Goal: Transaction & Acquisition: Purchase product/service

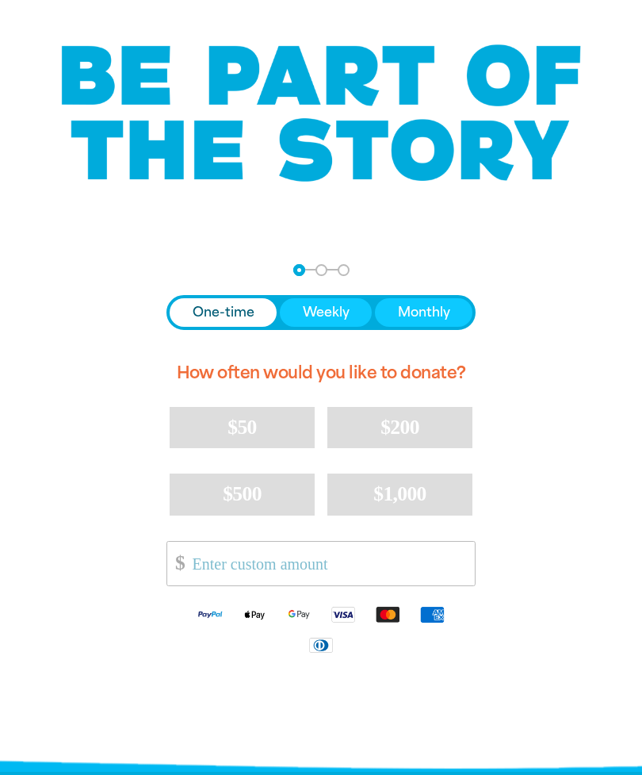
scroll to position [98, 0]
click at [440, 312] on span "Monthly" at bounding box center [424, 312] width 52 height 19
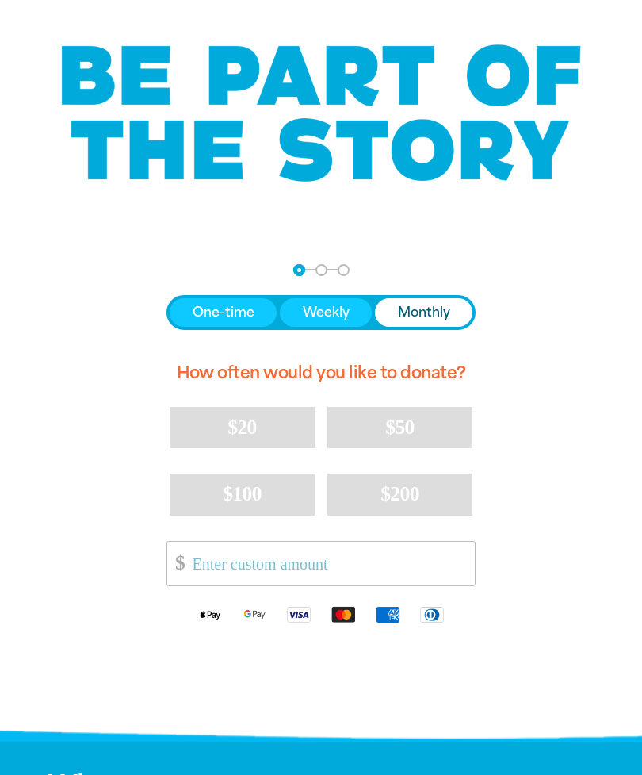
click at [217, 496] on button "$100" at bounding box center [242, 493] width 145 height 41
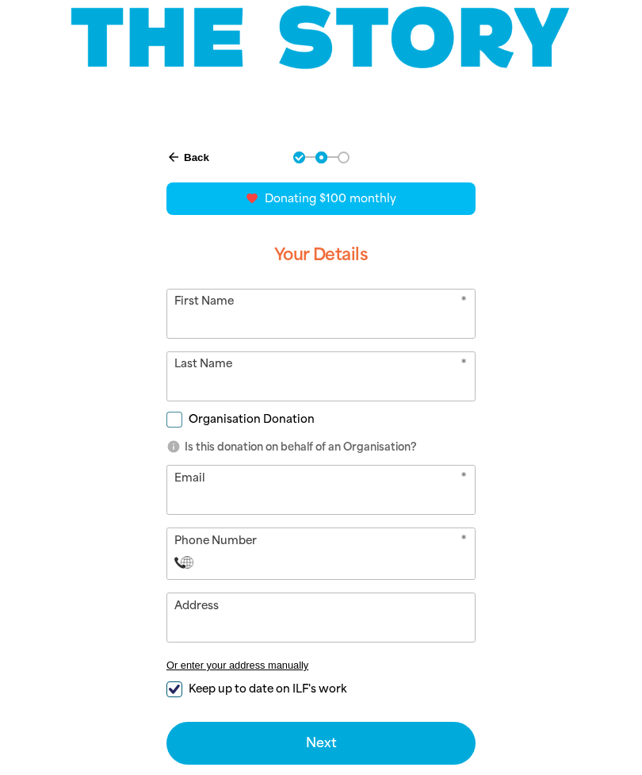
scroll to position [210, 0]
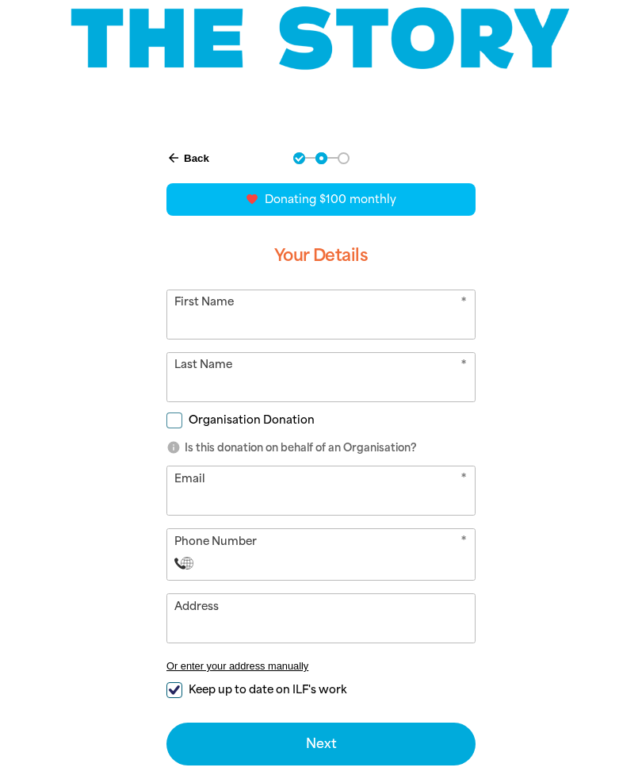
click at [394, 314] on input "First Name" at bounding box center [321, 314] width 308 height 48
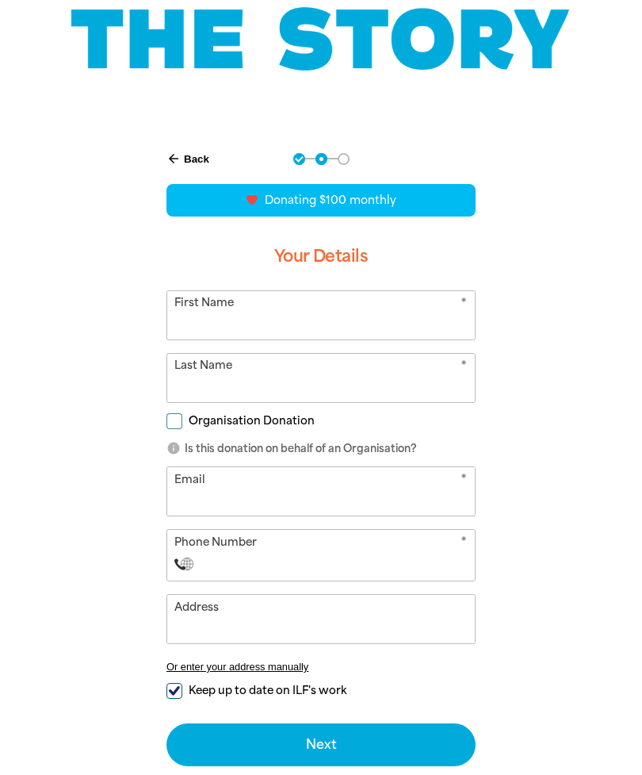
type input "[PERSON_NAME]"
click at [318, 383] on input "Last Name" at bounding box center [321, 378] width 308 height 48
type input "[PERSON_NAME]"
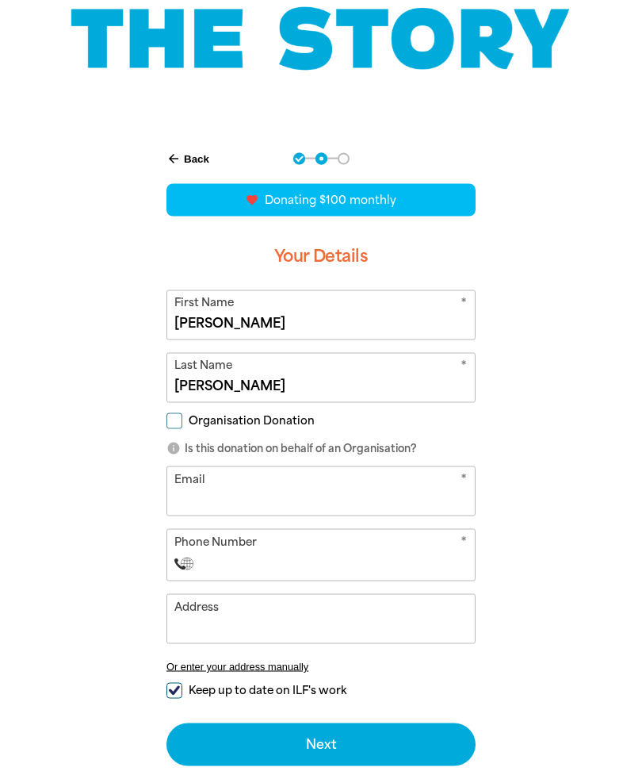
click at [385, 492] on input "Email" at bounding box center [321, 491] width 308 height 48
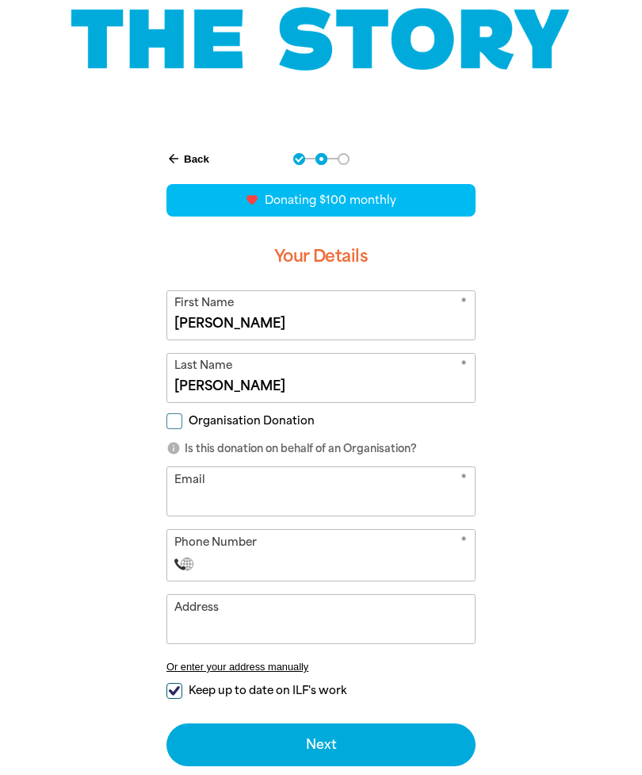
type input "[EMAIL_ADDRESS][DOMAIN_NAME]"
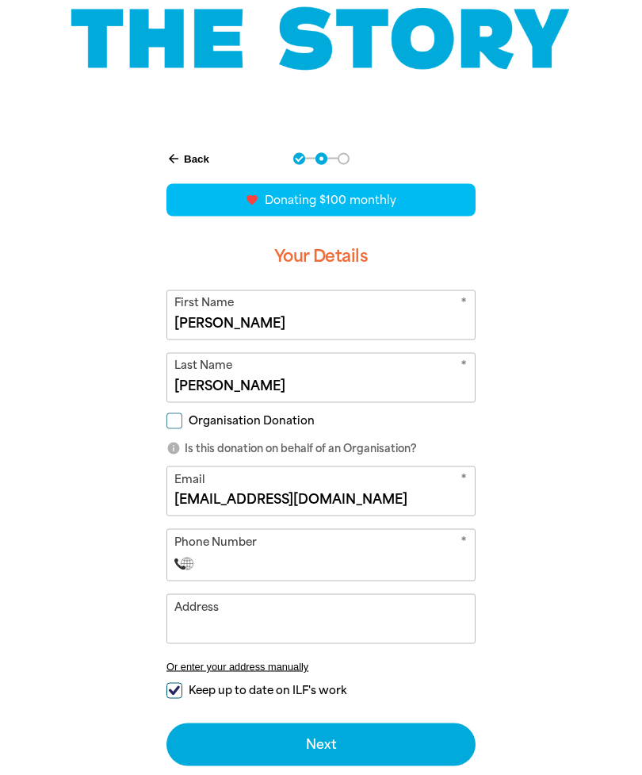
click at [391, 567] on input "Phone Number" at bounding box center [337, 563] width 262 height 19
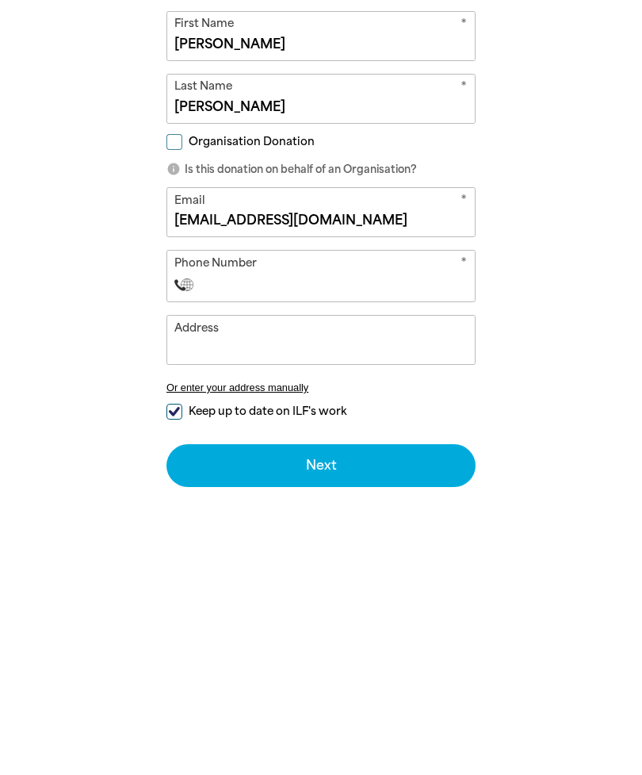
type input "[PHONE_NUMBER]"
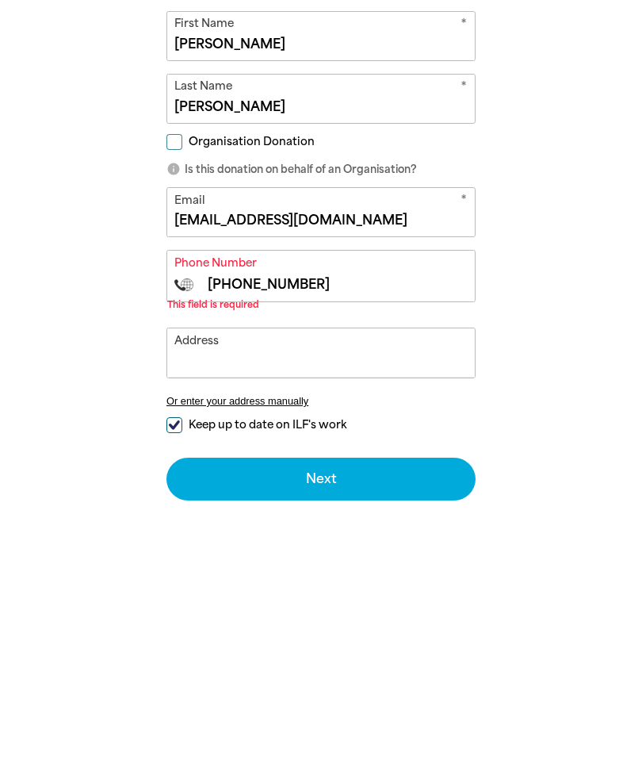
select select "ZZ"
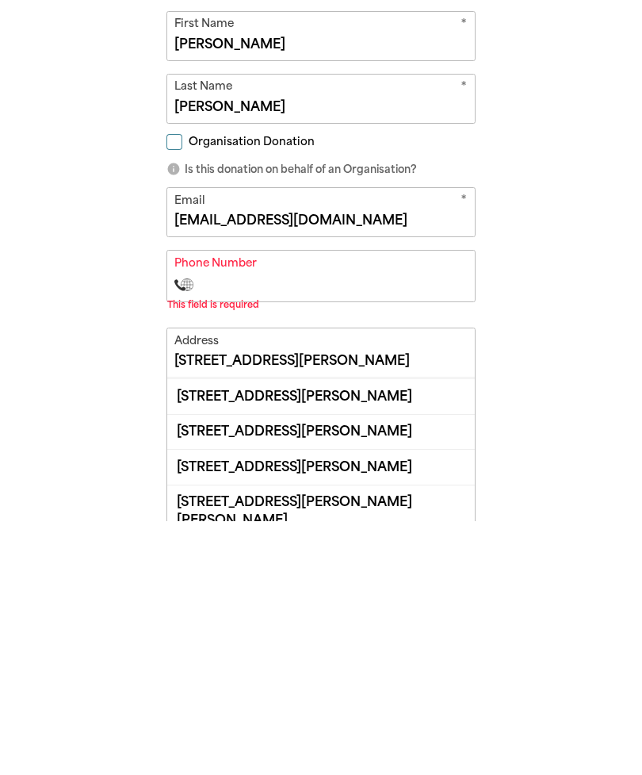
scroll to position [191, 0]
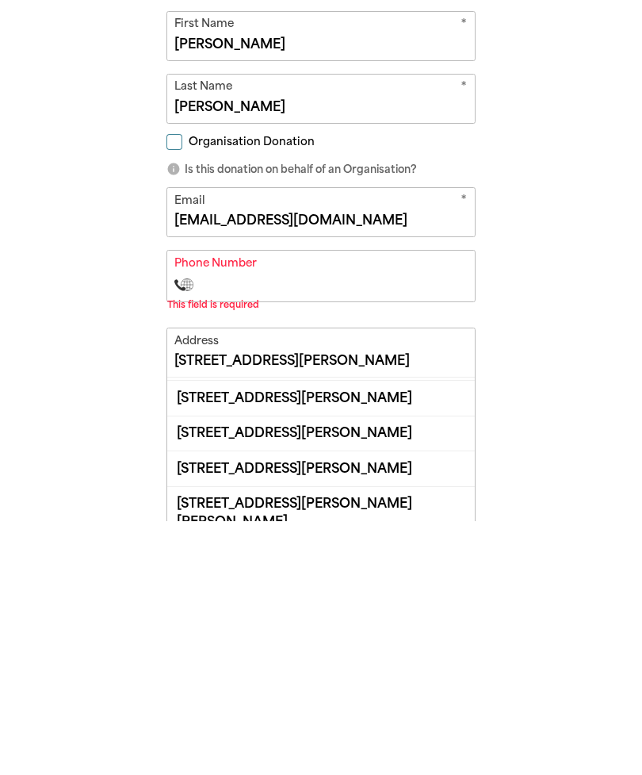
click at [307, 582] on input "[STREET_ADDRESS][PERSON_NAME]" at bounding box center [321, 606] width 308 height 48
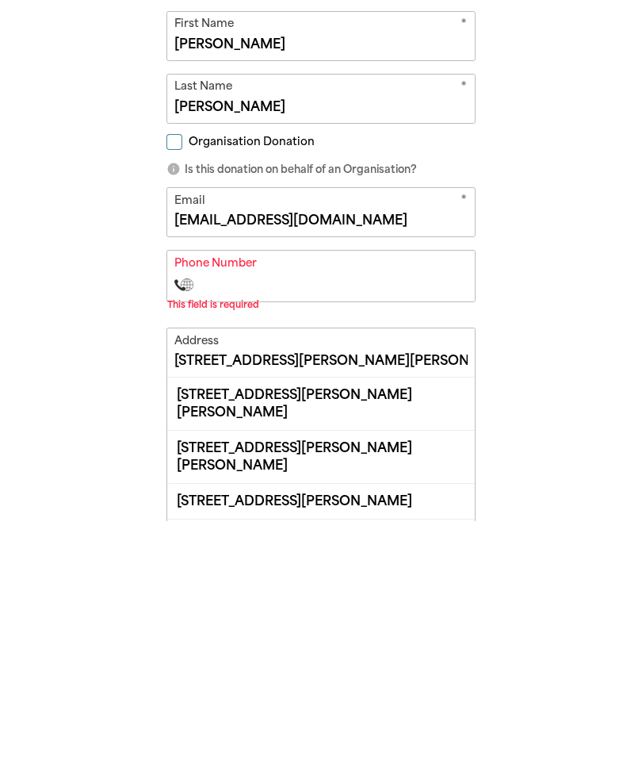
scroll to position [0, 0]
click at [416, 684] on div "[STREET_ADDRESS][PERSON_NAME][PERSON_NAME]" at bounding box center [321, 710] width 308 height 53
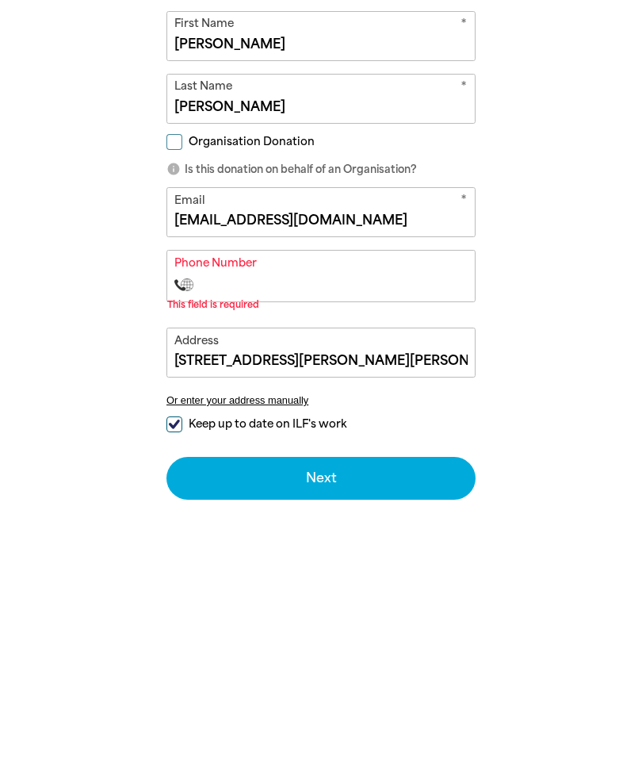
click at [303, 582] on input "[STREET_ADDRESS][PERSON_NAME][PERSON_NAME]" at bounding box center [321, 606] width 308 height 48
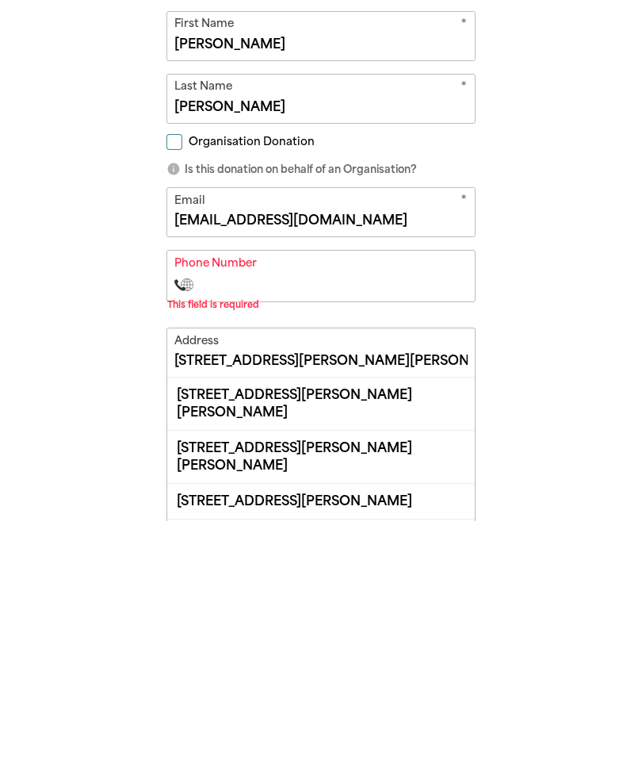
click at [430, 631] on div "[STREET_ADDRESS][PERSON_NAME][PERSON_NAME]" at bounding box center [321, 657] width 308 height 52
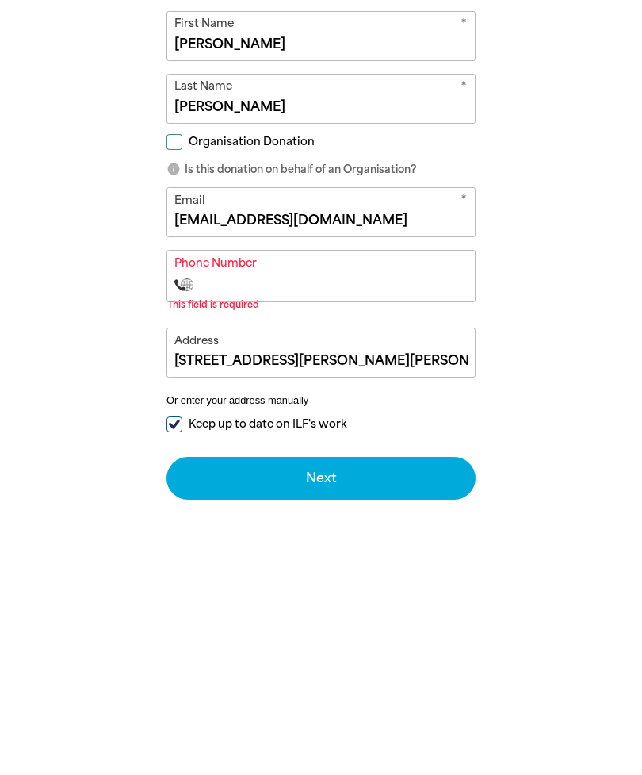
type input "[STREET_ADDRESS][PERSON_NAME][PERSON_NAME]"
click at [209, 711] on button "Next chevron_right" at bounding box center [321, 732] width 309 height 43
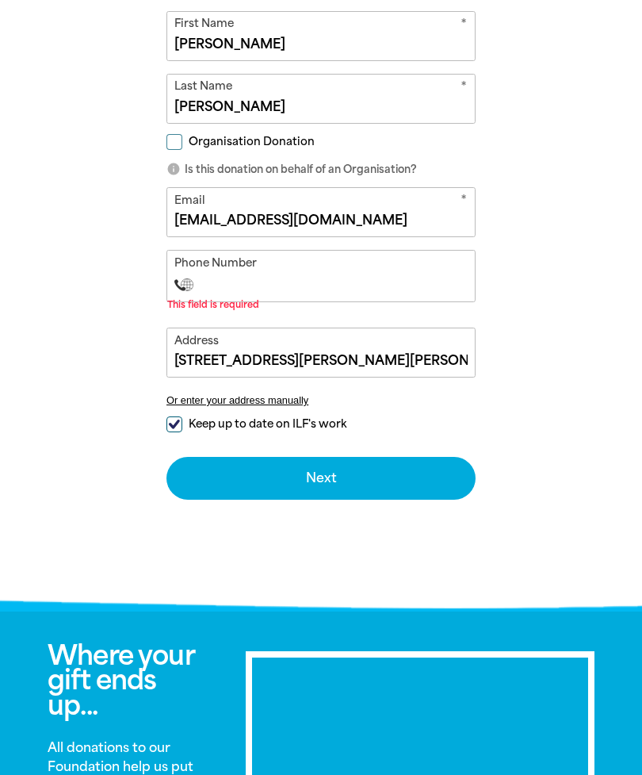
click at [232, 285] on input "Phone Number" at bounding box center [337, 284] width 262 height 19
type input "[PHONE_NUMBER]"
select select "AT"
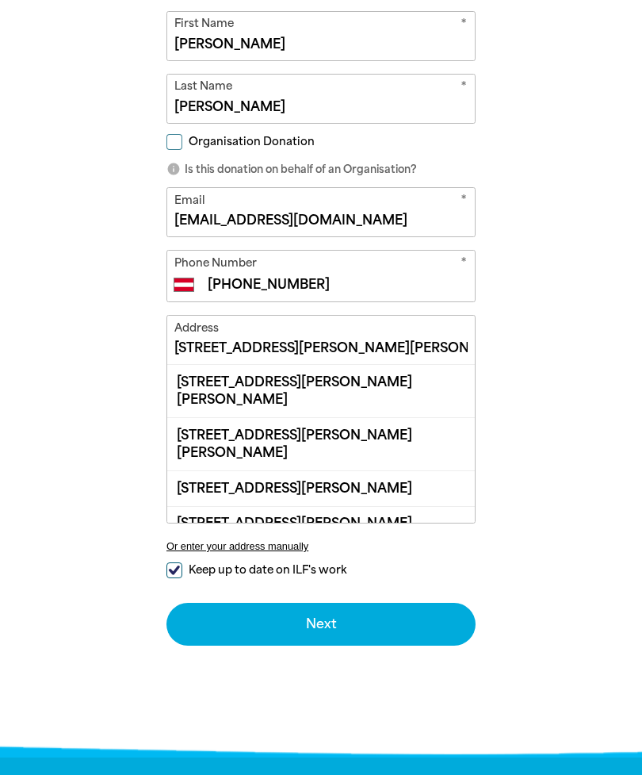
click at [549, 388] on div "arrow_back Back Step 1 Step 2 Step 3 favorite_border favorite favorite favorite…" at bounding box center [321, 301] width 642 height 895
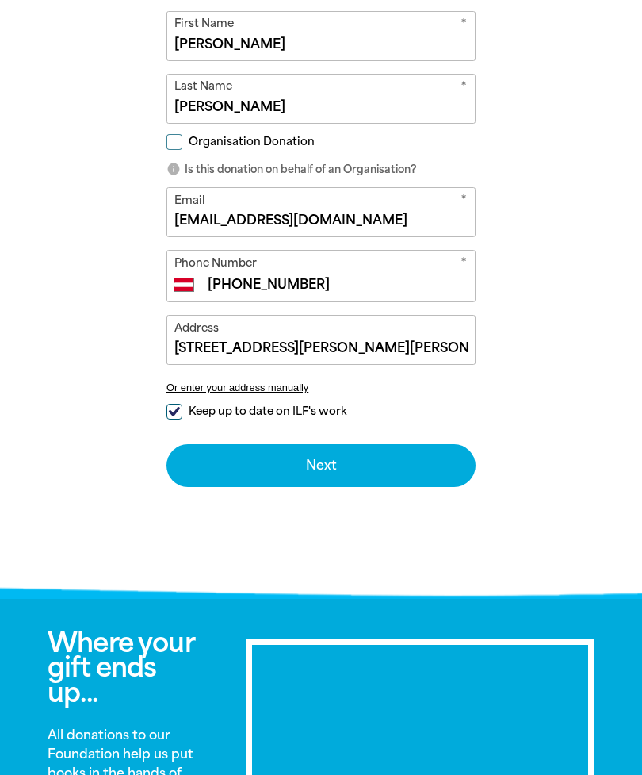
click at [328, 285] on input "[PHONE_NUMBER]" at bounding box center [337, 284] width 262 height 19
type input "+43 0"
select select "ZZ"
type input "[PHONE_NUMBER]"
click at [389, 475] on button "Next chevron_right" at bounding box center [321, 465] width 309 height 43
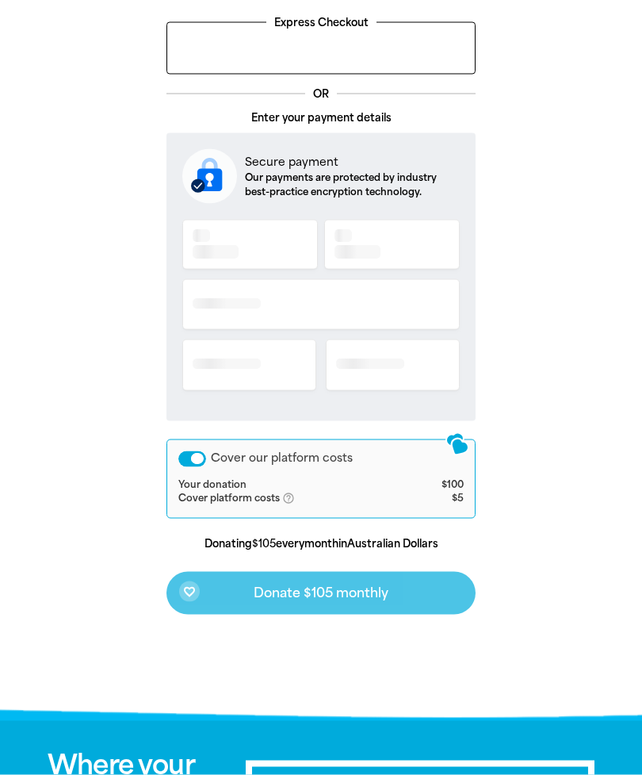
scroll to position [433, 0]
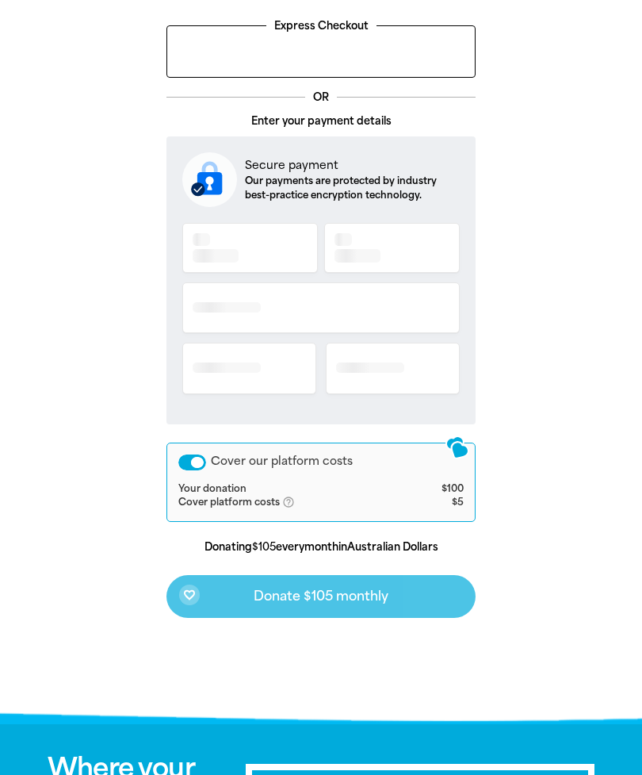
click at [429, 192] on p "Our payments are protected by industry best-practice encryption technology." at bounding box center [352, 188] width 215 height 29
click at [285, 248] on div at bounding box center [321, 314] width 278 height 189
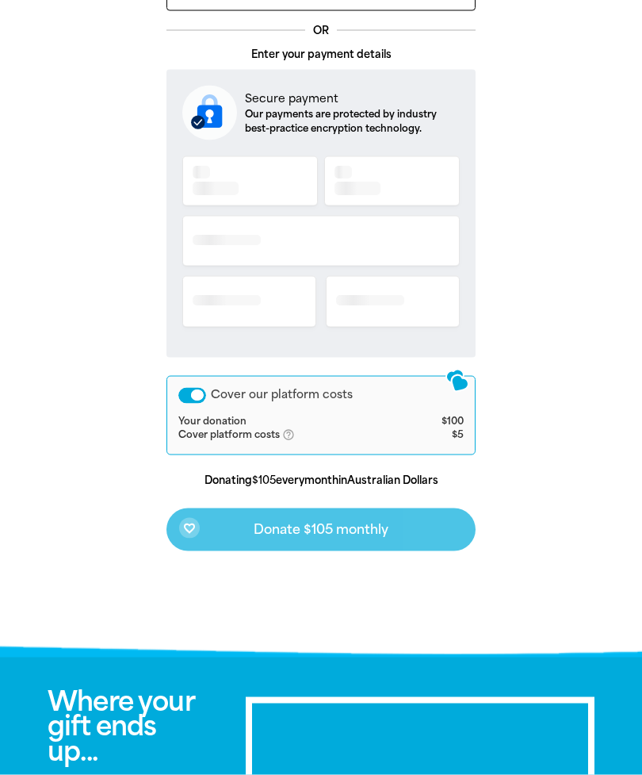
scroll to position [499, 0]
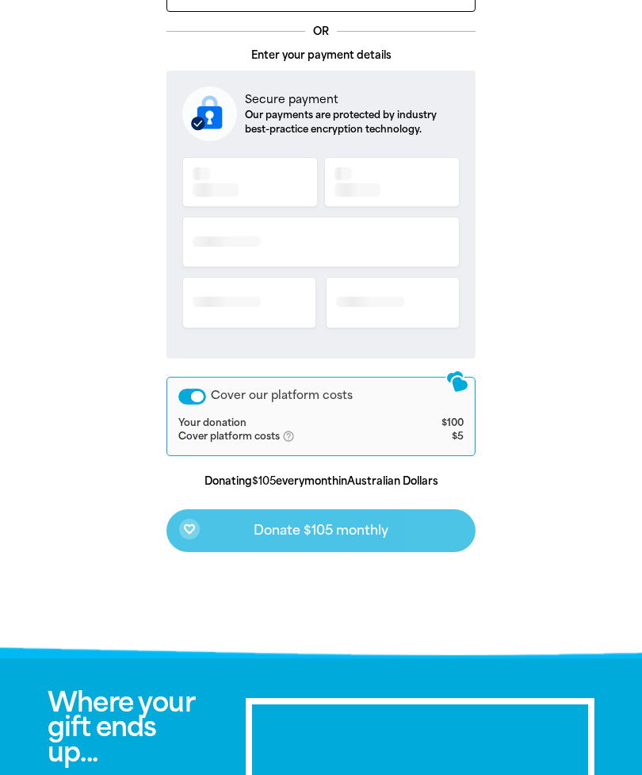
click at [403, 536] on div "favorite_border Donate $105 monthly" at bounding box center [321, 530] width 309 height 43
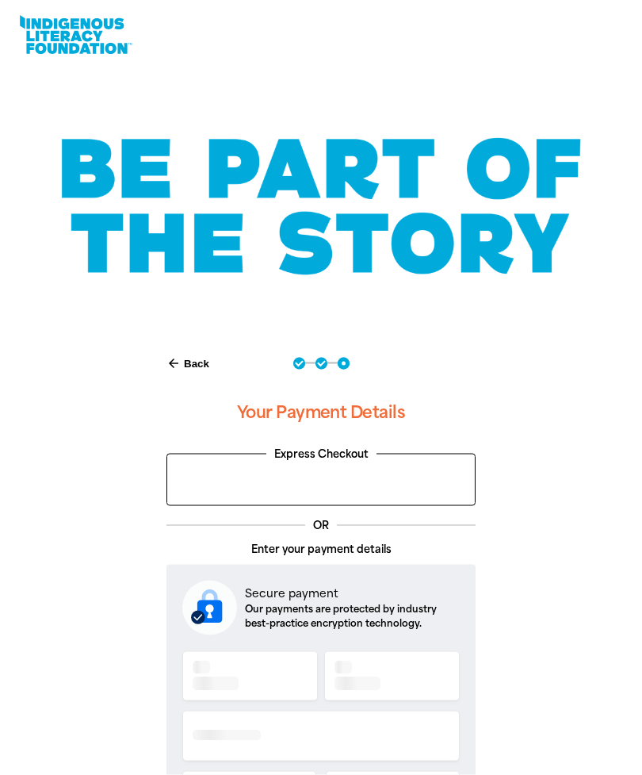
scroll to position [0, 0]
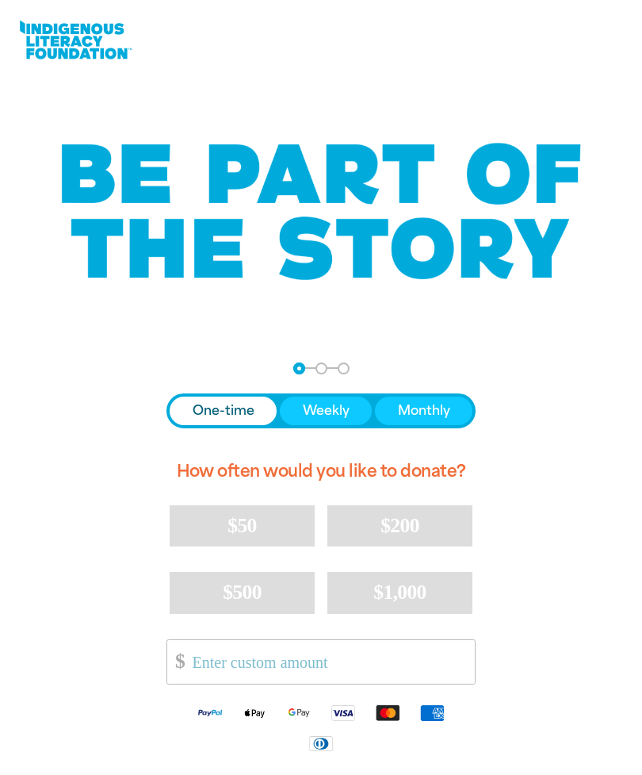
click at [449, 415] on span "Monthly" at bounding box center [424, 410] width 52 height 19
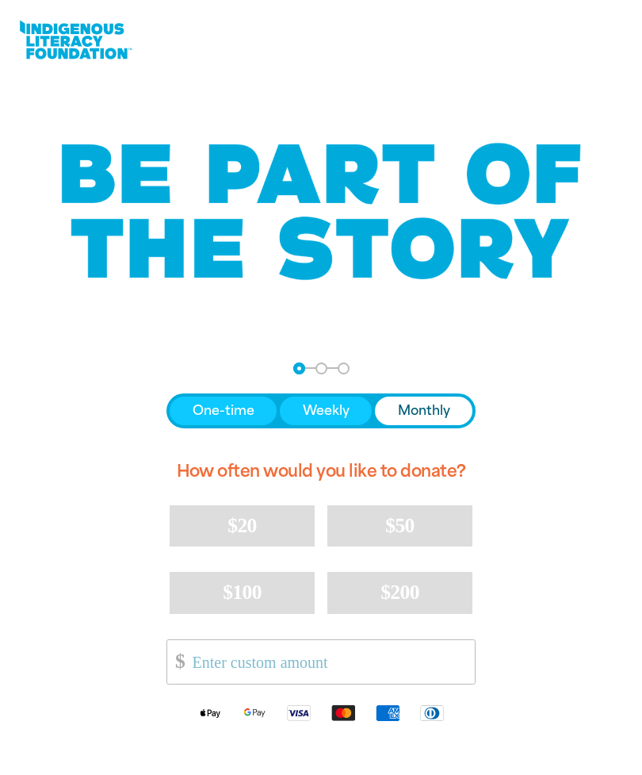
click at [285, 596] on button "$100" at bounding box center [242, 592] width 145 height 41
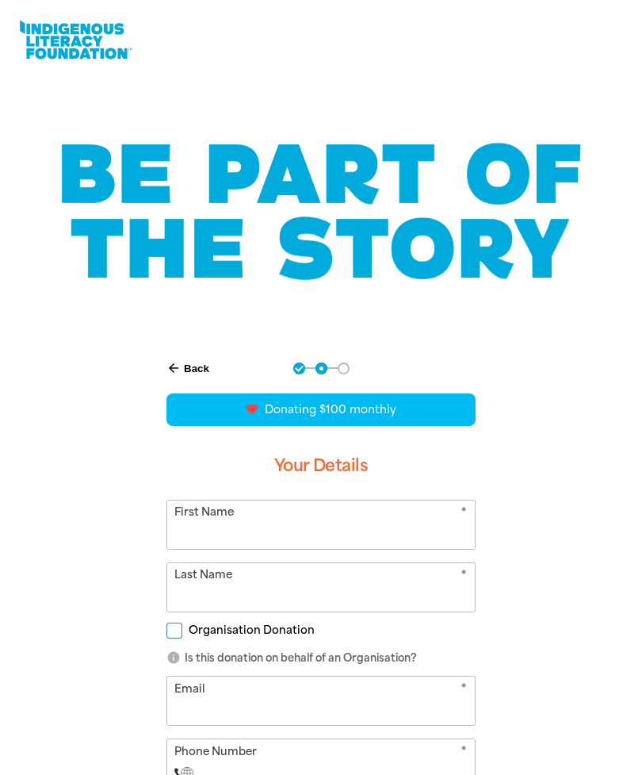
click at [205, 533] on input "First Name" at bounding box center [321, 524] width 308 height 48
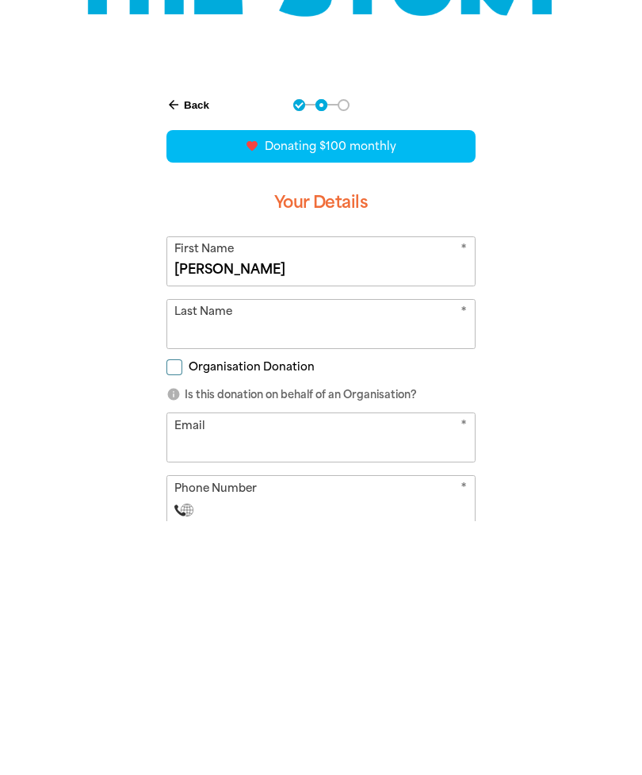
type input "[PERSON_NAME]"
click at [394, 554] on input "Last Name" at bounding box center [321, 578] width 308 height 48
type input "[PERSON_NAME]"
click at [311, 667] on input "Email" at bounding box center [321, 691] width 308 height 48
type input "[EMAIL_ADDRESS][DOMAIN_NAME]"
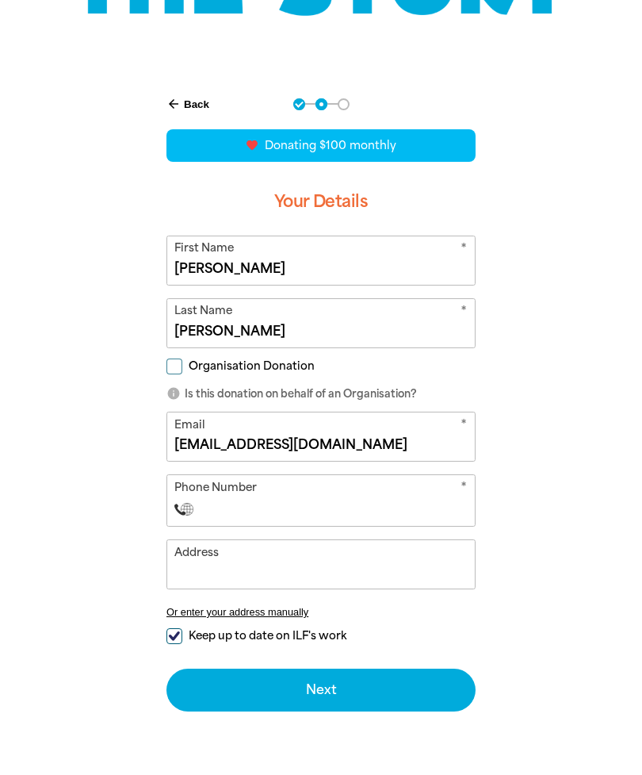
click at [312, 509] on input "Phone Number" at bounding box center [337, 509] width 262 height 19
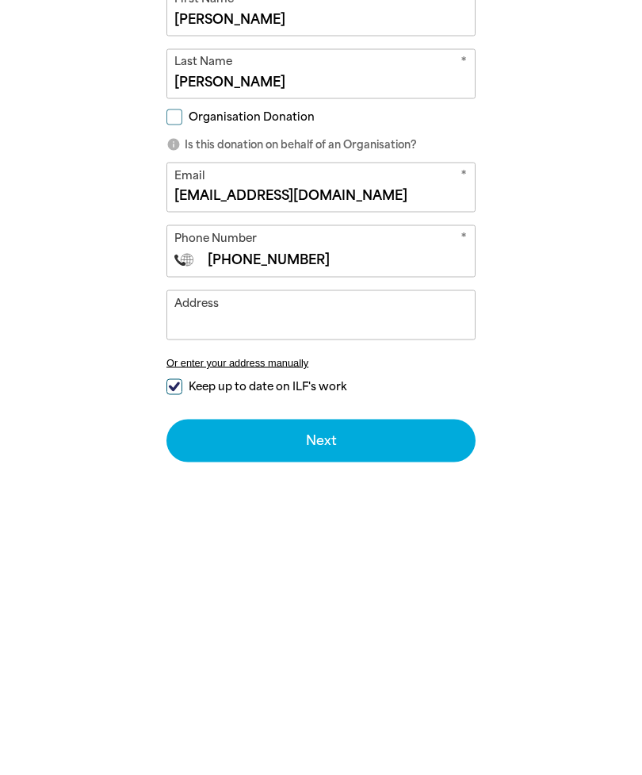
type input "[PHONE_NUMBER]"
click at [341, 541] on input "Address" at bounding box center [321, 565] width 308 height 48
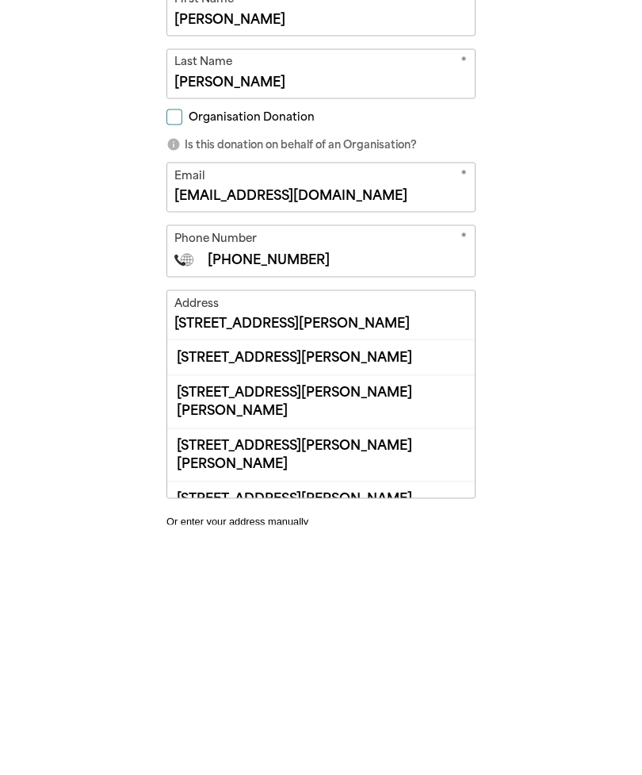
click at [438, 625] on div "[STREET_ADDRESS][PERSON_NAME][PERSON_NAME]" at bounding box center [321, 651] width 308 height 53
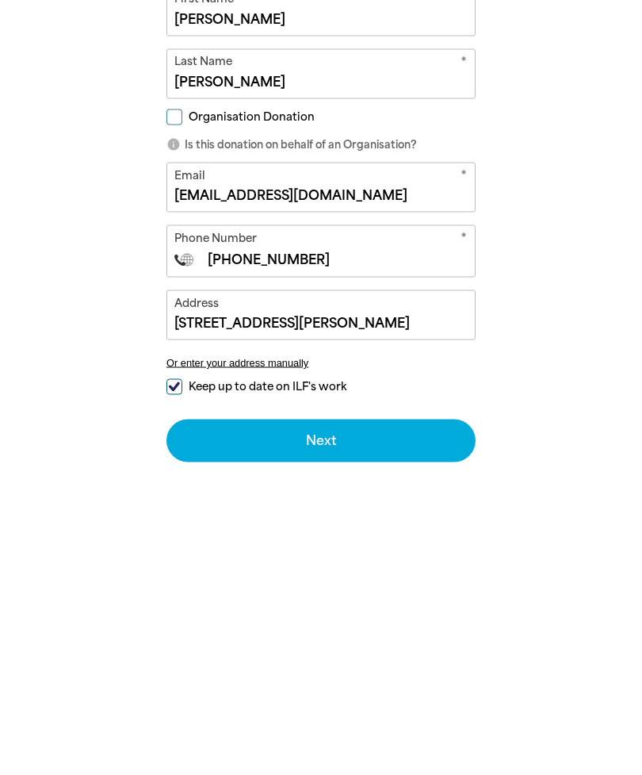
type input "[STREET_ADDRESS][PERSON_NAME][PERSON_NAME]"
click at [416, 669] on button "Next chevron_right" at bounding box center [321, 690] width 309 height 43
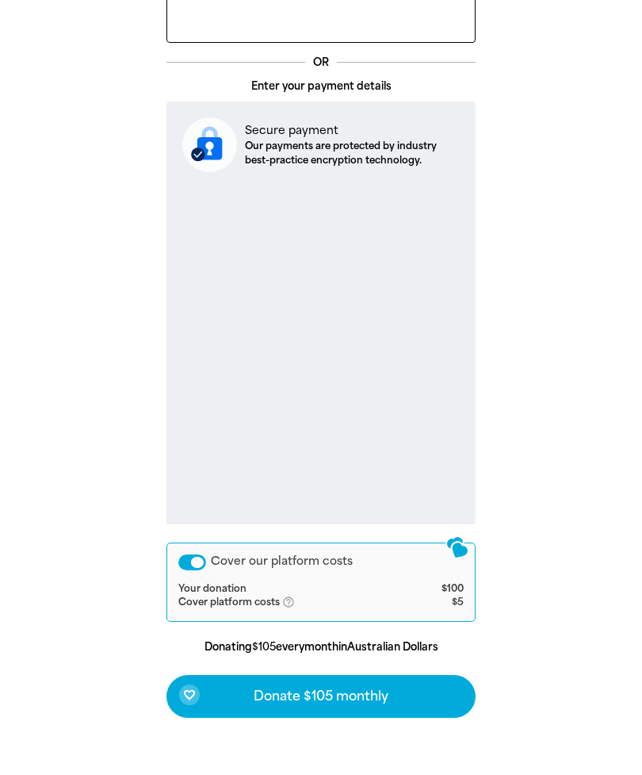
scroll to position [581, 0]
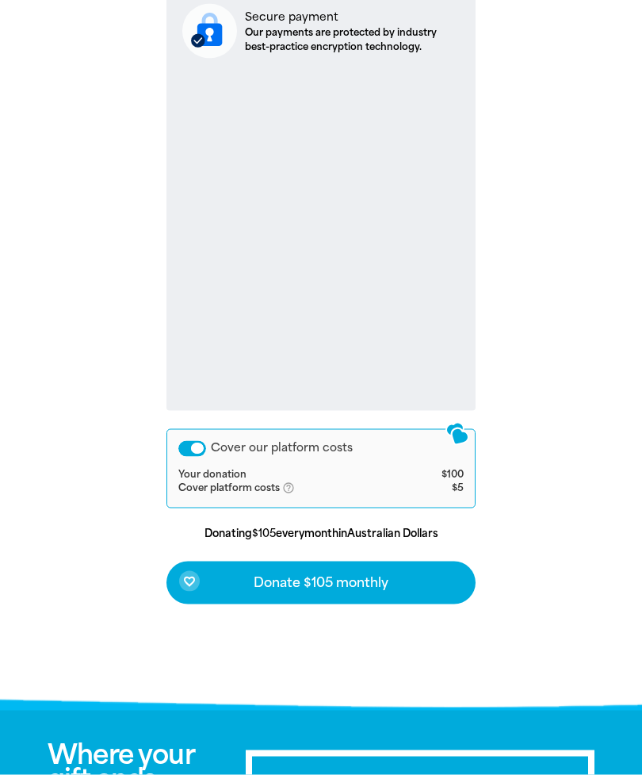
click at [402, 583] on button "favorite_border Donate $105 monthly" at bounding box center [321, 582] width 309 height 43
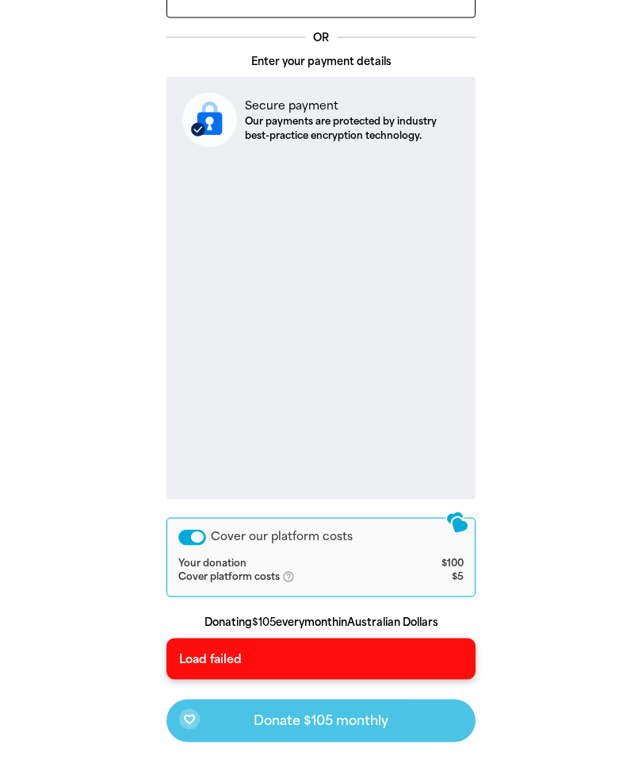
scroll to position [501, 0]
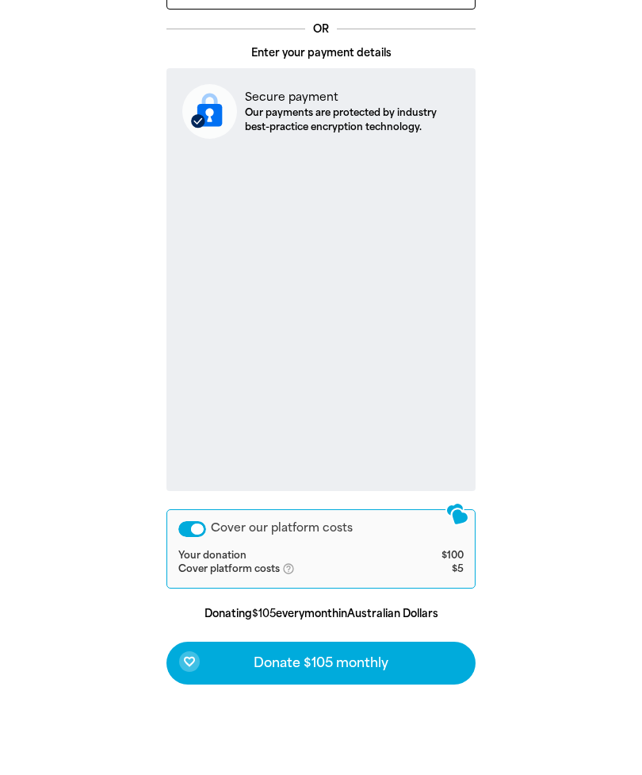
click at [399, 664] on button "favorite_border Donate $105 monthly" at bounding box center [321, 663] width 309 height 43
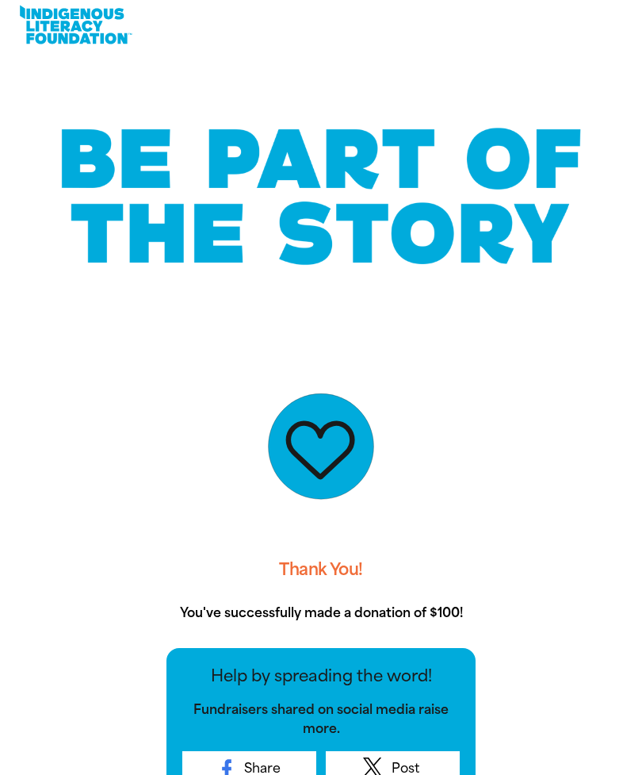
scroll to position [0, 0]
